Goal: Find specific page/section: Find specific page/section

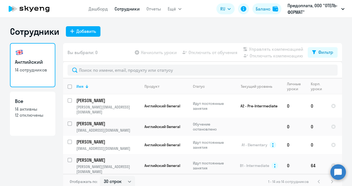
select select "30"
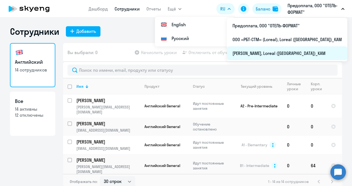
click at [260, 51] on li "[PERSON_NAME], Loreal ([GEOGRAPHIC_DATA])_KAM" at bounding box center [287, 53] width 120 height 14
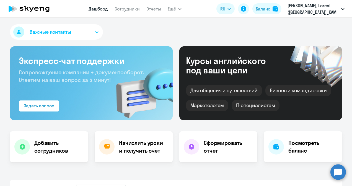
select select "30"
click at [126, 11] on link "Сотрудники" at bounding box center [126, 9] width 25 height 6
select select "30"
